Goal: Navigation & Orientation: Find specific page/section

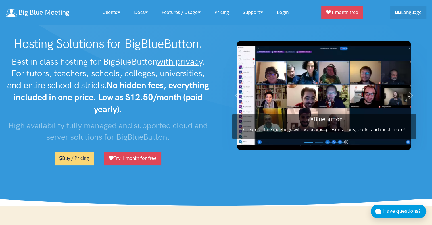
click at [285, 12] on link "Login" at bounding box center [282, 12] width 25 height 12
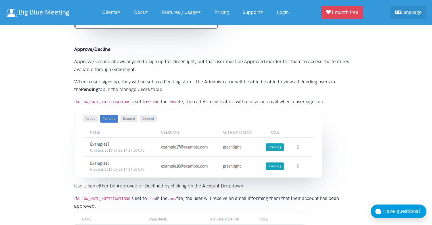
scroll to position [2278, 0]
